Goal: Task Accomplishment & Management: Manage account settings

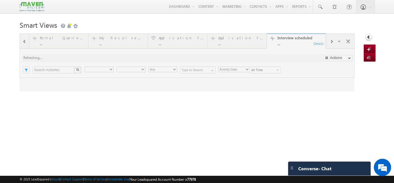
type input "Any Owner"
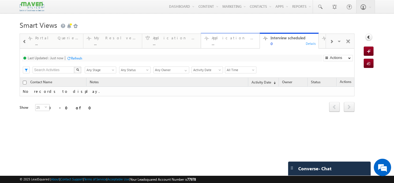
click at [220, 45] on div "..." at bounding box center [234, 43] width 44 height 4
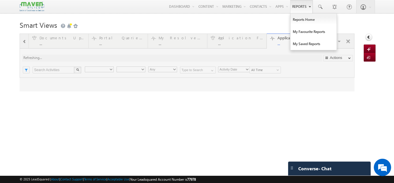
type input "Any Owner"
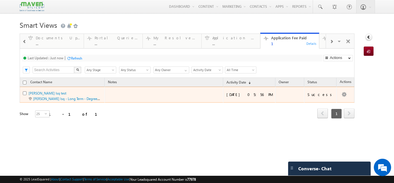
click at [41, 96] on span "[PERSON_NAME] lsq - Long Term - Degree Program - Offline - Executive [DOMAIN_NA…" at bounding box center [65, 98] width 72 height 5
click at [50, 95] on link "[PERSON_NAME] lsq test" at bounding box center [48, 93] width 38 height 4
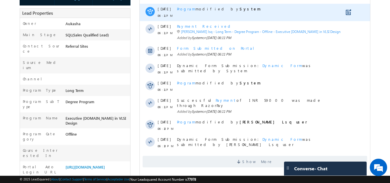
scroll to position [136, 0]
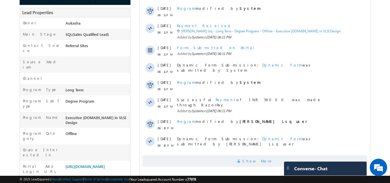
click at [278, 155] on span "Show More" at bounding box center [254, 161] width 224 height 12
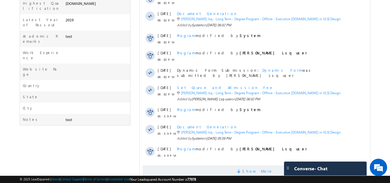
scroll to position [0, 0]
click at [241, 165] on span "Show More" at bounding box center [254, 171] width 224 height 12
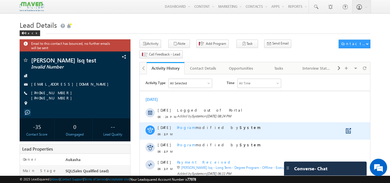
click at [185, 128] on span "Program" at bounding box center [186, 127] width 18 height 5
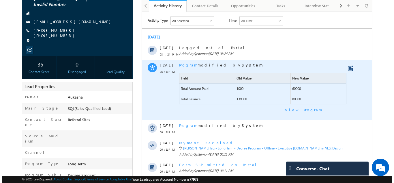
scroll to position [63, 0]
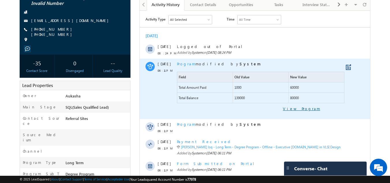
click at [315, 107] on link "View Program" at bounding box center [248, 108] width 143 height 5
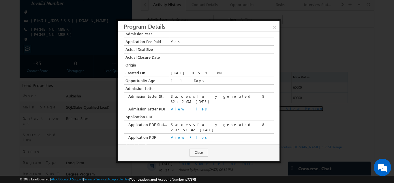
scroll to position [409, 0]
click at [184, 106] on link "View Files" at bounding box center [190, 108] width 38 height 5
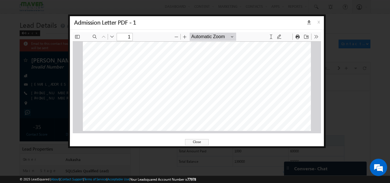
scroll to position [239, 0]
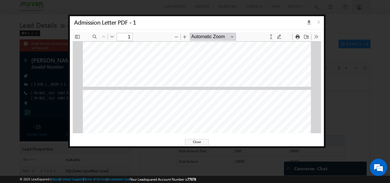
type input "2"
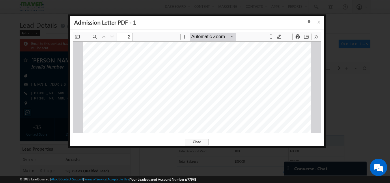
scroll to position [410, 0]
click at [309, 20] on icon at bounding box center [307, 22] width 8 height 5
click at [193, 107] on span "1. Your admission will be confirmed only upon receipt of the admission fee." at bounding box center [157, 108] width 119 height 4
click at [318, 20] on span "x" at bounding box center [319, 24] width 5 height 10
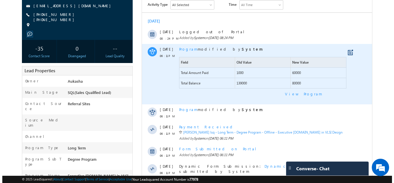
scroll to position [79, 0]
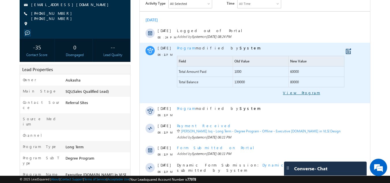
click at [303, 91] on link "View Program" at bounding box center [248, 92] width 143 height 5
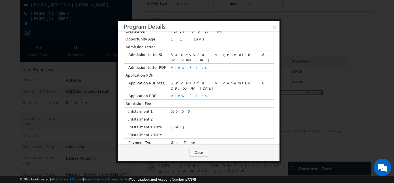
scroll to position [453, 0]
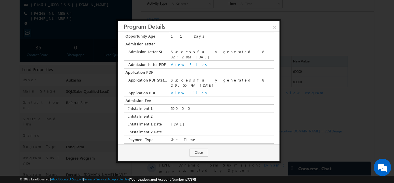
click at [175, 90] on link "View Files" at bounding box center [190, 92] width 38 height 5
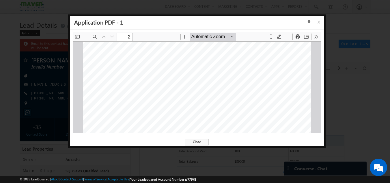
scroll to position [354, 0]
type input "1"
click at [310, 23] on icon at bounding box center [307, 22] width 8 height 5
drag, startPoint x: 226, startPoint y: 20, endPoint x: 253, endPoint y: 31, distance: 28.4
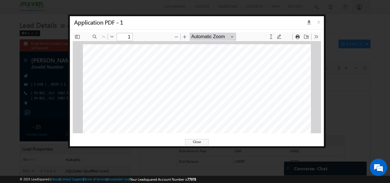
click at [226, 20] on div "Application PDF - 1 x" at bounding box center [197, 22] width 254 height 13
click at [317, 20] on span "x" at bounding box center [319, 24] width 5 height 10
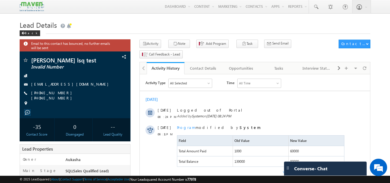
click at [213, 13] on div "Menu Aukasha lsq5@ maven -sili con.c om crmma ven" at bounding box center [195, 7] width 351 height 14
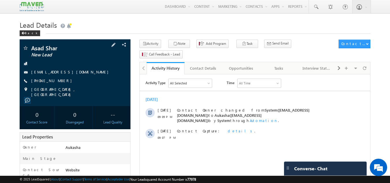
click at [59, 82] on div "[PHONE_NUMBER]" at bounding box center [74, 81] width 105 height 6
copy div "[PHONE_NUMBER]"
drag, startPoint x: 60, startPoint y: 49, endPoint x: 32, endPoint y: 48, distance: 27.7
click at [32, 48] on span "Asad Shar" at bounding box center [65, 48] width 68 height 6
copy span "Asad Shar"
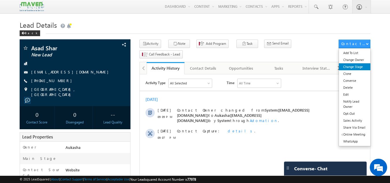
click at [353, 68] on link "Change Stage" at bounding box center [354, 66] width 31 height 7
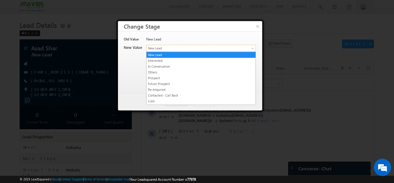
click at [204, 47] on span "New Lead" at bounding box center [191, 48] width 90 height 5
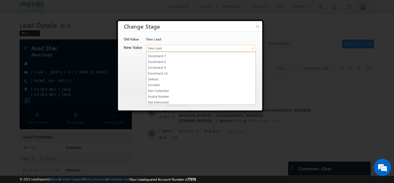
scroll to position [109, 0]
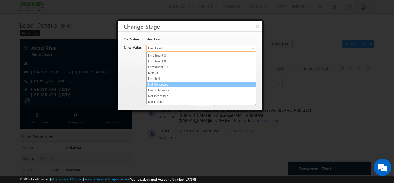
click at [174, 85] on link "Not Contacted" at bounding box center [200, 84] width 109 height 5
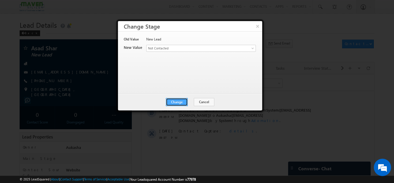
click at [181, 100] on button "Change" at bounding box center [177, 102] width 22 height 8
